Goal: Transaction & Acquisition: Purchase product/service

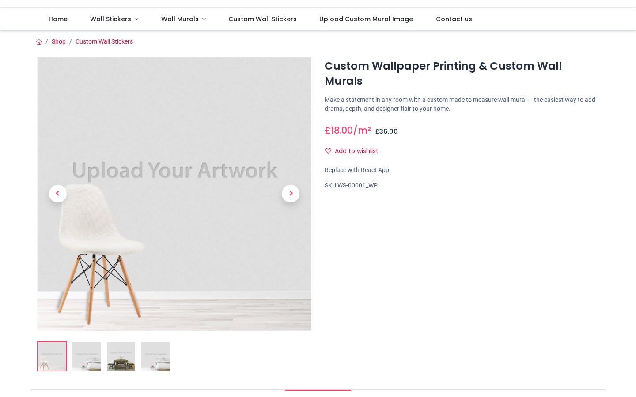
scroll to position [50, 0]
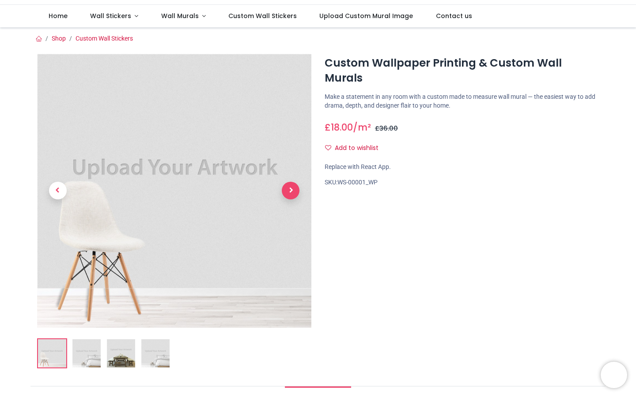
click at [286, 188] on span "Next" at bounding box center [291, 191] width 18 height 18
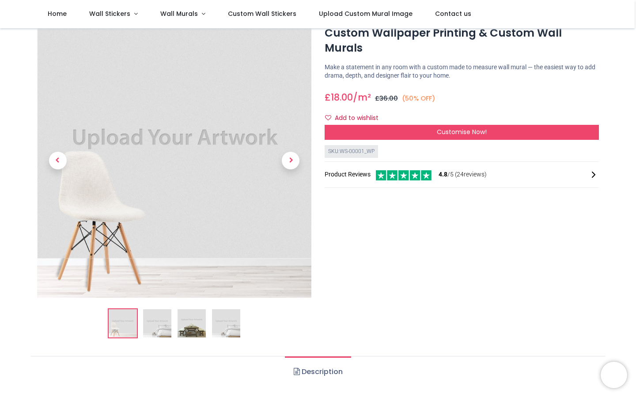
scroll to position [26, 0]
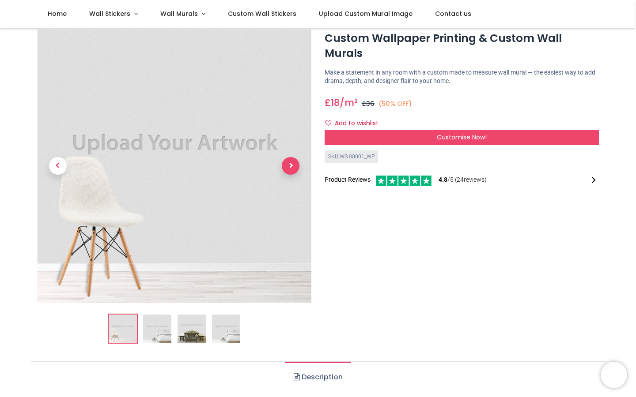
click at [291, 164] on span "Next" at bounding box center [291, 166] width 18 height 18
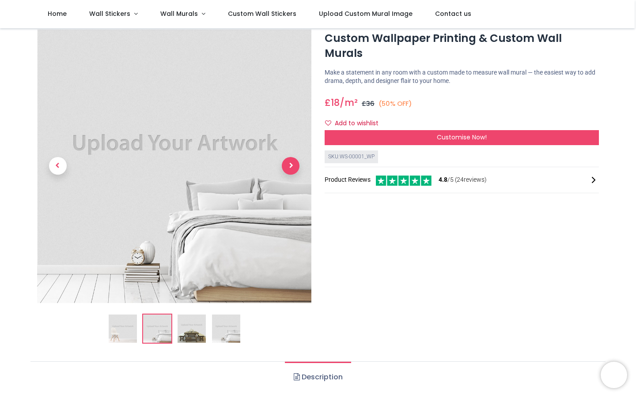
click at [291, 164] on span "Next" at bounding box center [291, 166] width 18 height 18
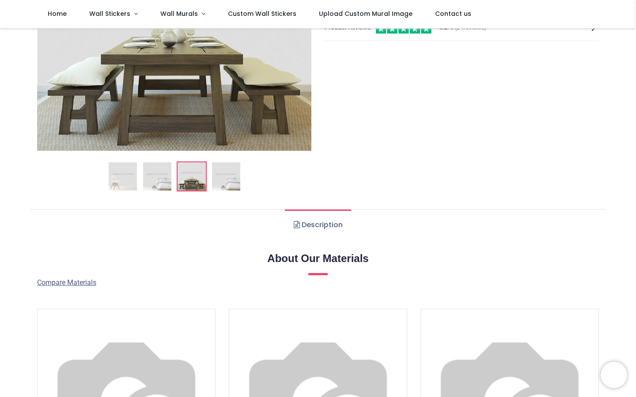
scroll to position [86, 0]
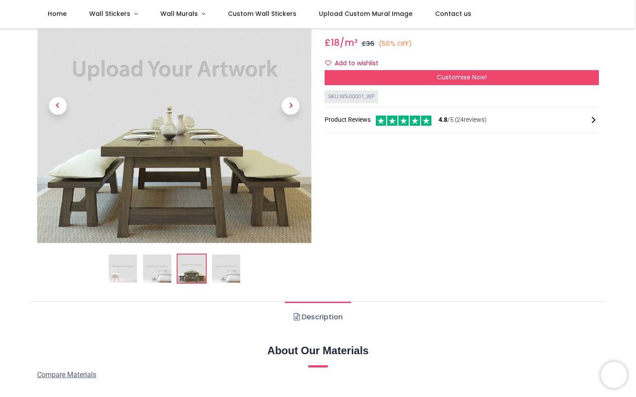
click at [472, 114] on div "Product Reviews 4.8 /5 ( 24 reviews)" at bounding box center [461, 120] width 274 height 12
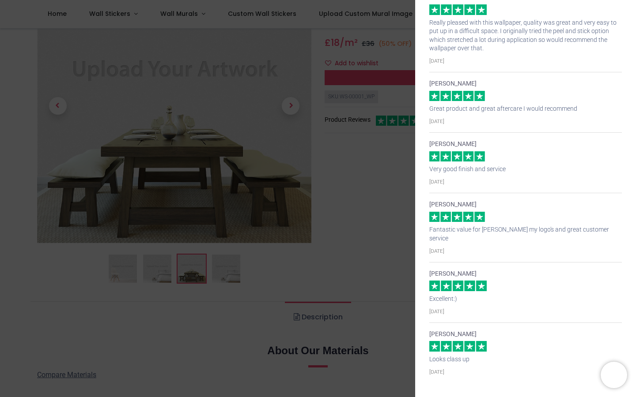
scroll to position [1052, 0]
click at [375, 156] on div "× Trustpilot Product Reviews 4.8 /5 ( 24 reviews) [PERSON_NAME] Loved the quali…" at bounding box center [318, 198] width 636 height 397
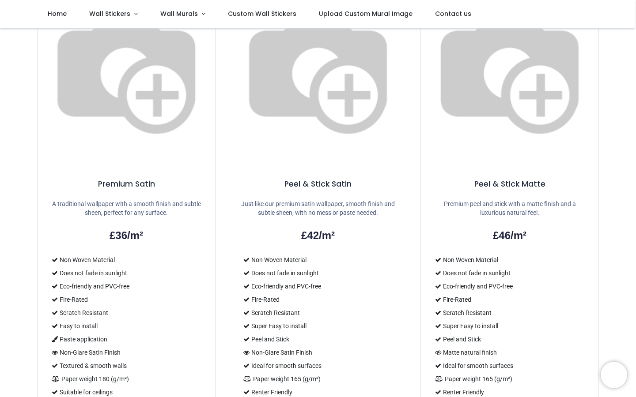
scroll to position [0, 0]
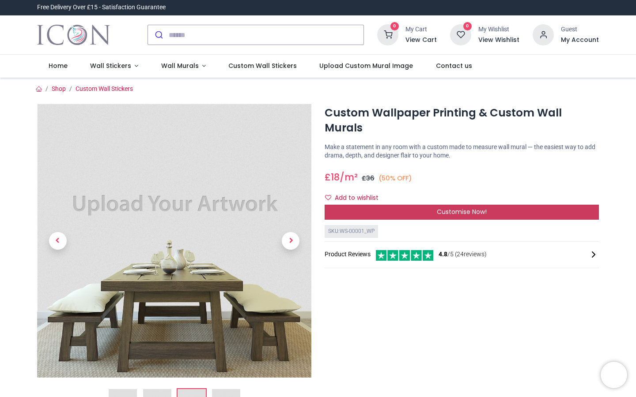
click at [399, 205] on div "Customise Now!" at bounding box center [461, 212] width 274 height 15
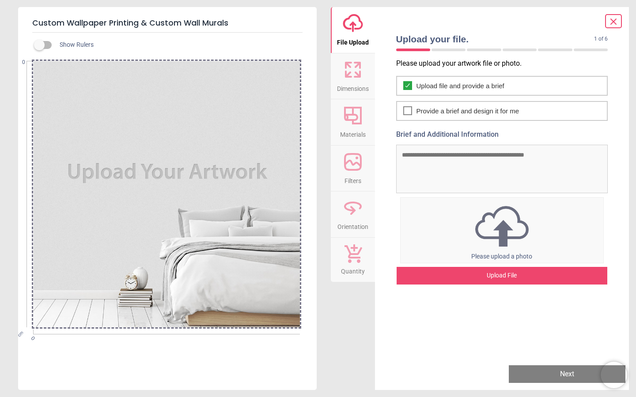
click at [353, 75] on icon at bounding box center [352, 69] width 21 height 21
